Goal: Transaction & Acquisition: Obtain resource

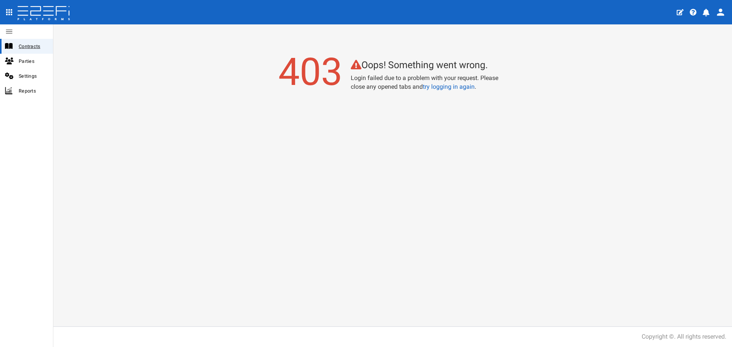
click at [22, 51] on div "Contracts" at bounding box center [26, 46] width 53 height 15
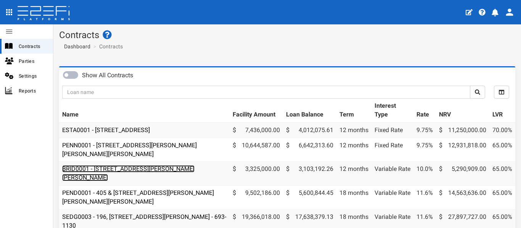
click at [161, 170] on link "BRID0001 - [STREET_ADDRESS][PERSON_NAME][PERSON_NAME]" at bounding box center [128, 173] width 132 height 16
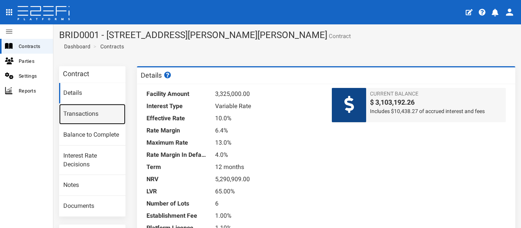
click at [75, 115] on link "Transactions" at bounding box center [92, 114] width 66 height 21
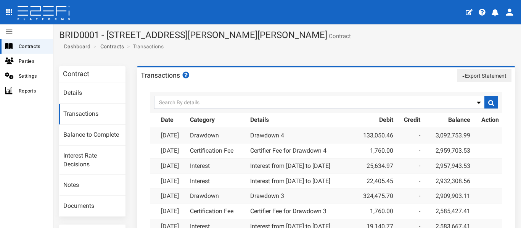
click at [475, 74] on button "Export Statement" at bounding box center [484, 75] width 55 height 13
click at [469, 89] on link "pdf" at bounding box center [481, 90] width 60 height 10
click at [26, 40] on div "Contracts" at bounding box center [26, 46] width 53 height 15
click at [26, 43] on span "Contracts" at bounding box center [33, 46] width 28 height 9
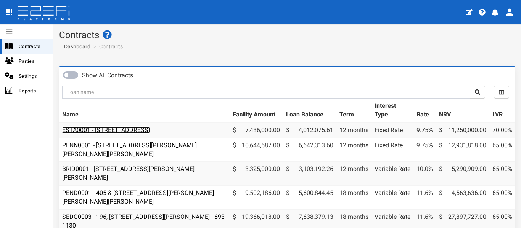
click at [150, 129] on link "ESTA0001 - [STREET_ADDRESS]" at bounding box center [106, 130] width 88 height 7
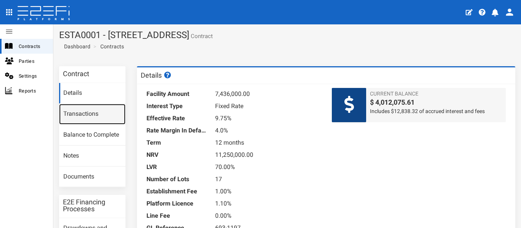
click at [80, 110] on link "Transactions" at bounding box center [92, 114] width 66 height 21
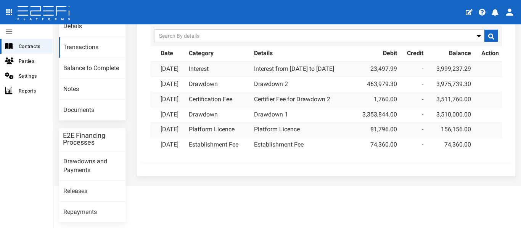
scroll to position [76, 0]
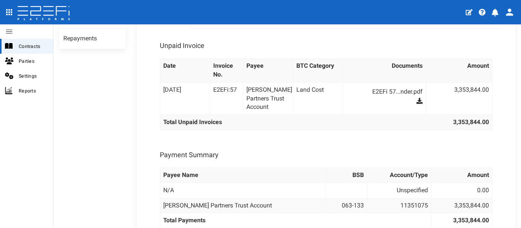
scroll to position [229, 0]
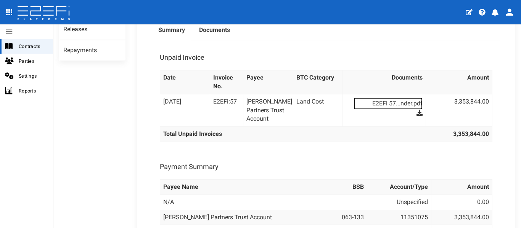
click at [396, 109] on link "E2EFi 57...nder.pdf" at bounding box center [387, 104] width 69 height 12
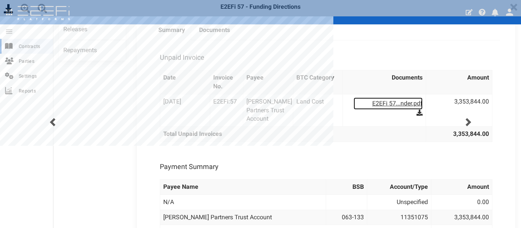
scroll to position [0, 0]
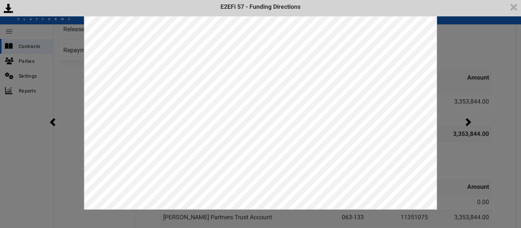
click at [494, 61] on div "<p>Your browser does not support iframes.</p><script type="text/javascript">ale…" at bounding box center [260, 114] width 521 height 228
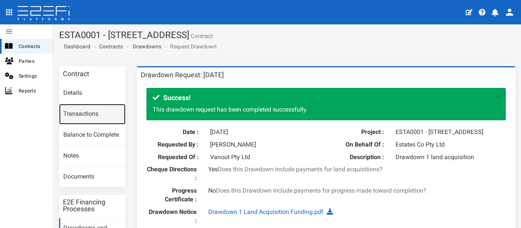
click at [85, 120] on link "Transactions" at bounding box center [92, 114] width 66 height 21
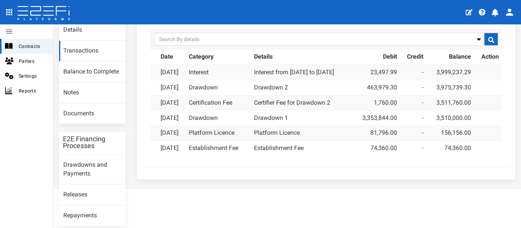
scroll to position [76, 0]
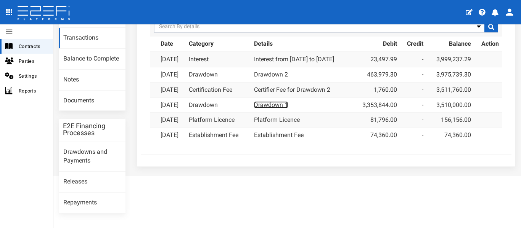
click at [288, 105] on link "Drawdown 1" at bounding box center [271, 104] width 34 height 7
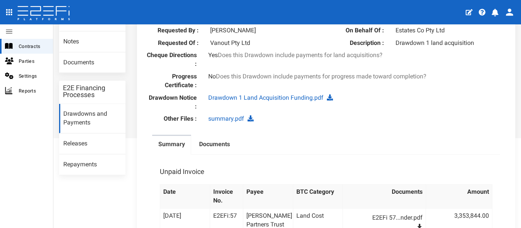
scroll to position [76, 0]
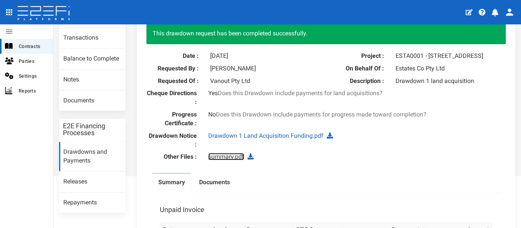
click at [223, 161] on link "summary.pdf" at bounding box center [226, 156] width 36 height 7
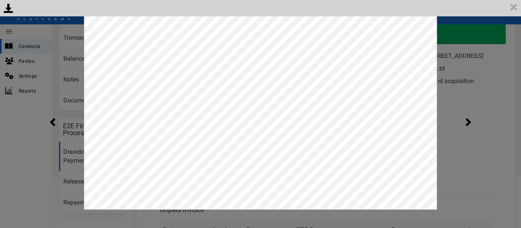
scroll to position [0, 0]
click at [469, 80] on div "<p>Your browser does not support iframes.</p><script type="text/javascript">ale…" at bounding box center [260, 114] width 521 height 228
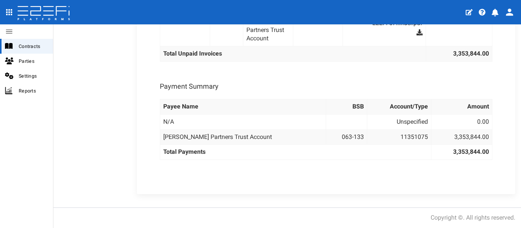
scroll to position [316, 0]
click at [286, 172] on div "Unpaid Invoice Date Invoice No. Payee BTC Category Documents Amount [DATE] E2EF…" at bounding box center [326, 67] width 348 height 215
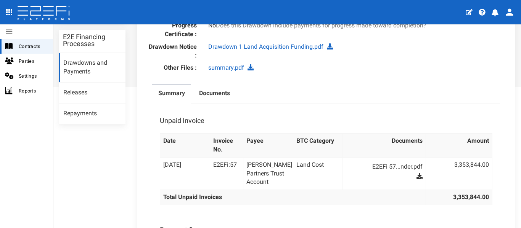
scroll to position [164, 0]
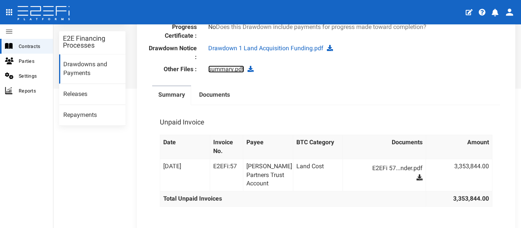
click at [231, 73] on link "summary.pdf" at bounding box center [226, 69] width 36 height 7
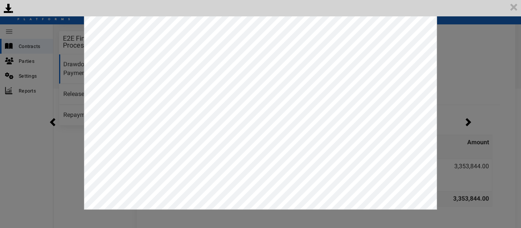
click at [453, 70] on div "<p>Your browser does not support iframes.</p><script type="text/javascript">ale…" at bounding box center [260, 114] width 521 height 228
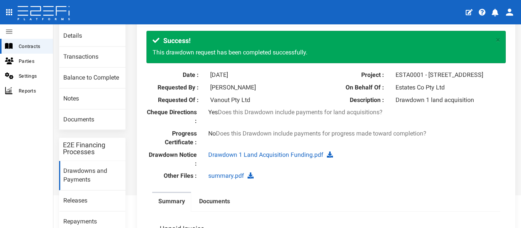
scroll to position [50, 0]
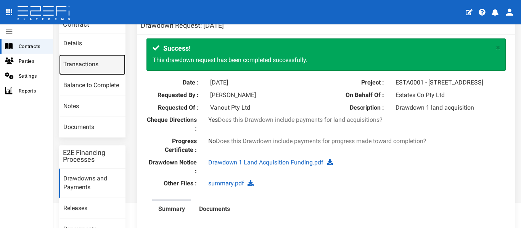
click at [80, 69] on link "Transactions" at bounding box center [92, 65] width 66 height 21
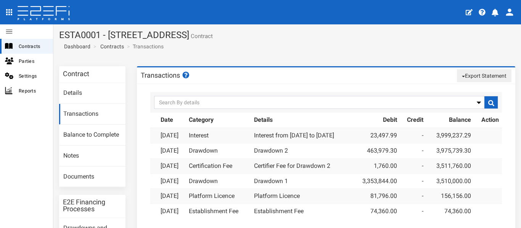
click at [479, 81] on button "Export Statement" at bounding box center [484, 75] width 55 height 13
click at [472, 87] on link "pdf" at bounding box center [481, 90] width 60 height 10
